Goal: Navigation & Orientation: Find specific page/section

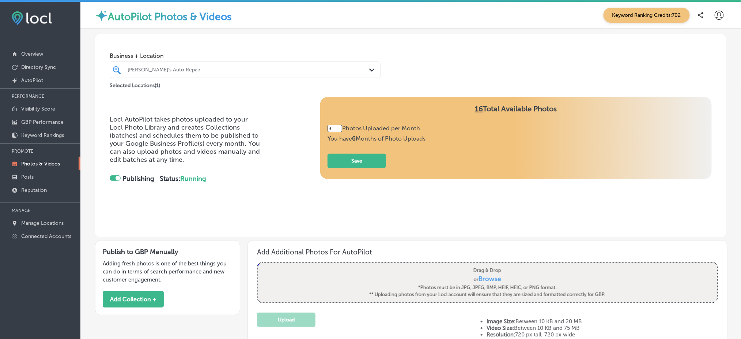
scroll to position [353, 0]
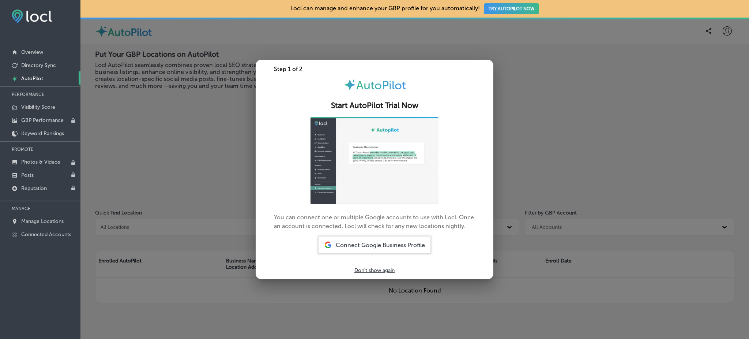
click at [176, 159] on div at bounding box center [374, 169] width 749 height 339
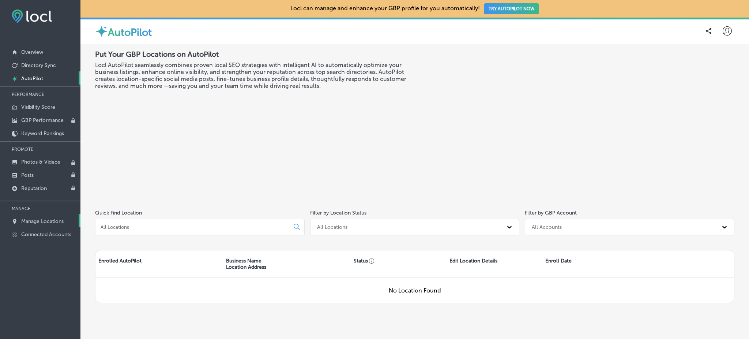
click at [36, 220] on p "Manage Locations" at bounding box center [42, 221] width 42 height 6
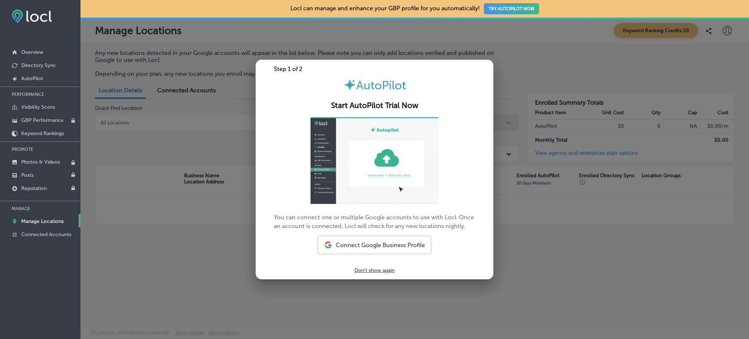
click at [189, 264] on div at bounding box center [374, 169] width 749 height 339
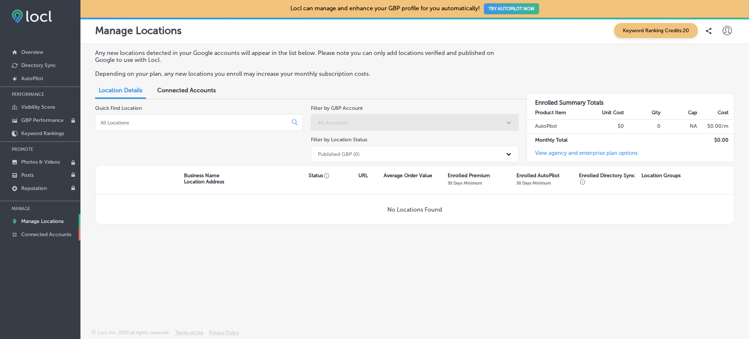
click at [41, 227] on link "Connected Accounts" at bounding box center [40, 233] width 80 height 13
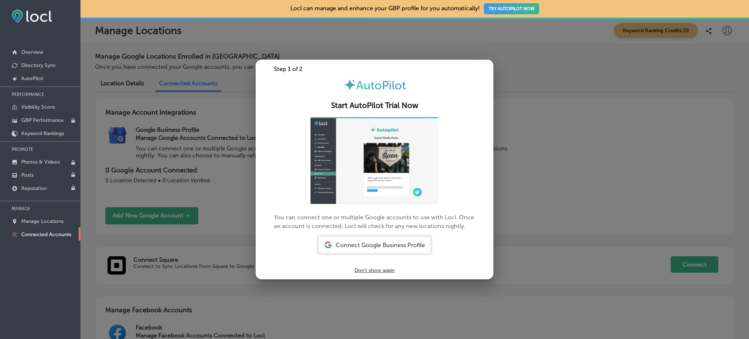
click at [244, 180] on div at bounding box center [374, 169] width 749 height 339
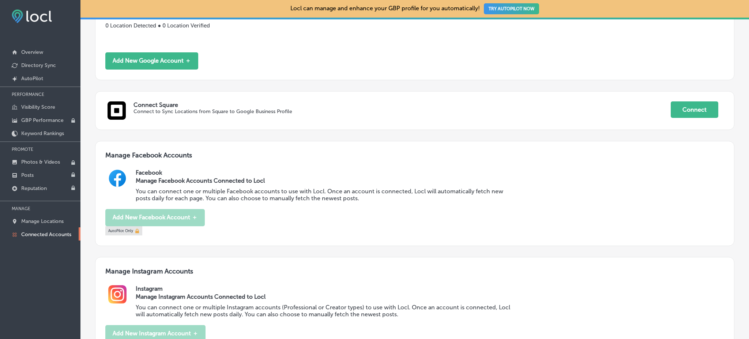
scroll to position [155, 0]
click at [50, 104] on p "Visibility Score" at bounding box center [38, 107] width 34 height 6
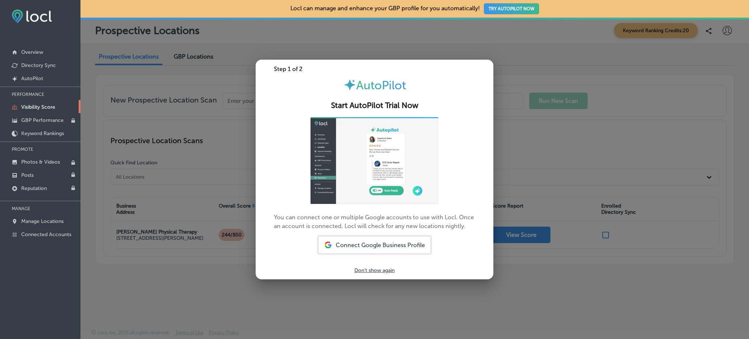
click at [151, 269] on div at bounding box center [374, 169] width 749 height 339
